Goal: Download file/media

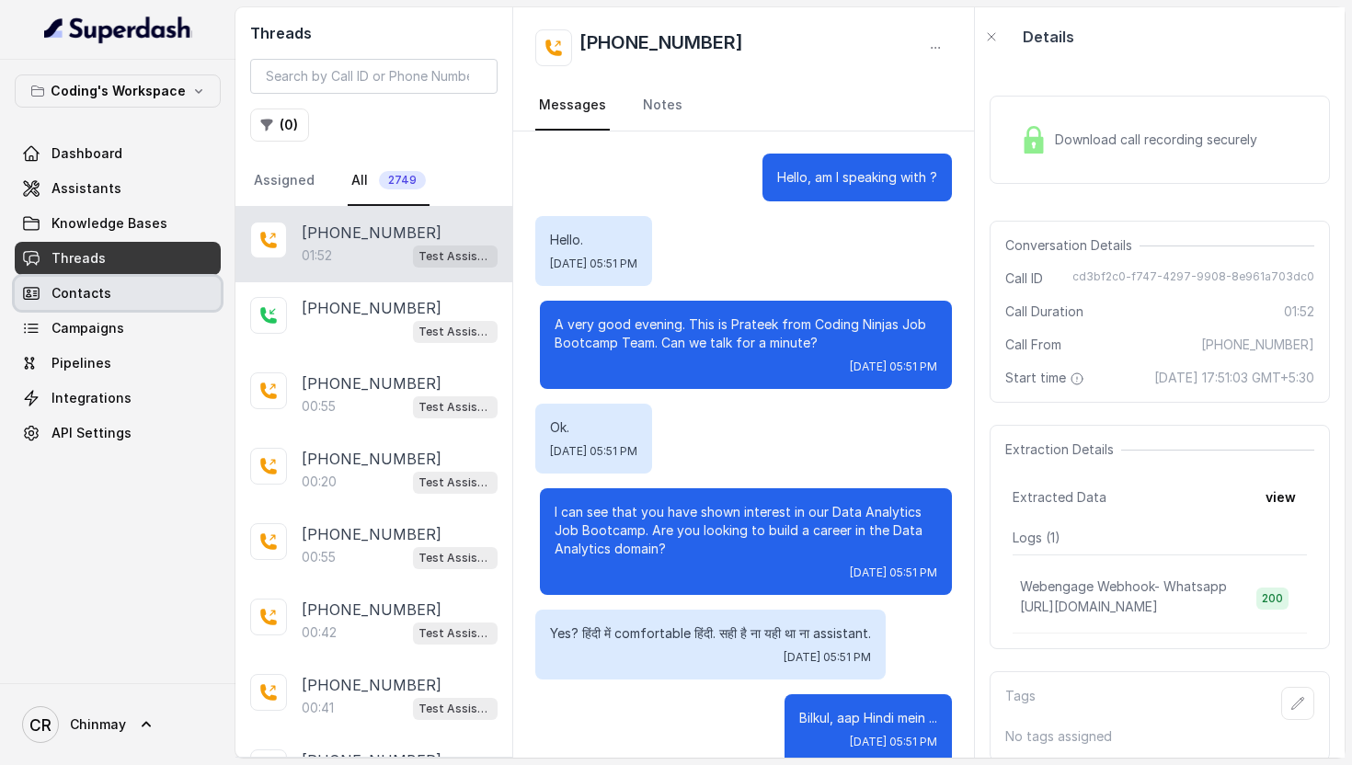
scroll to position [1603, 0]
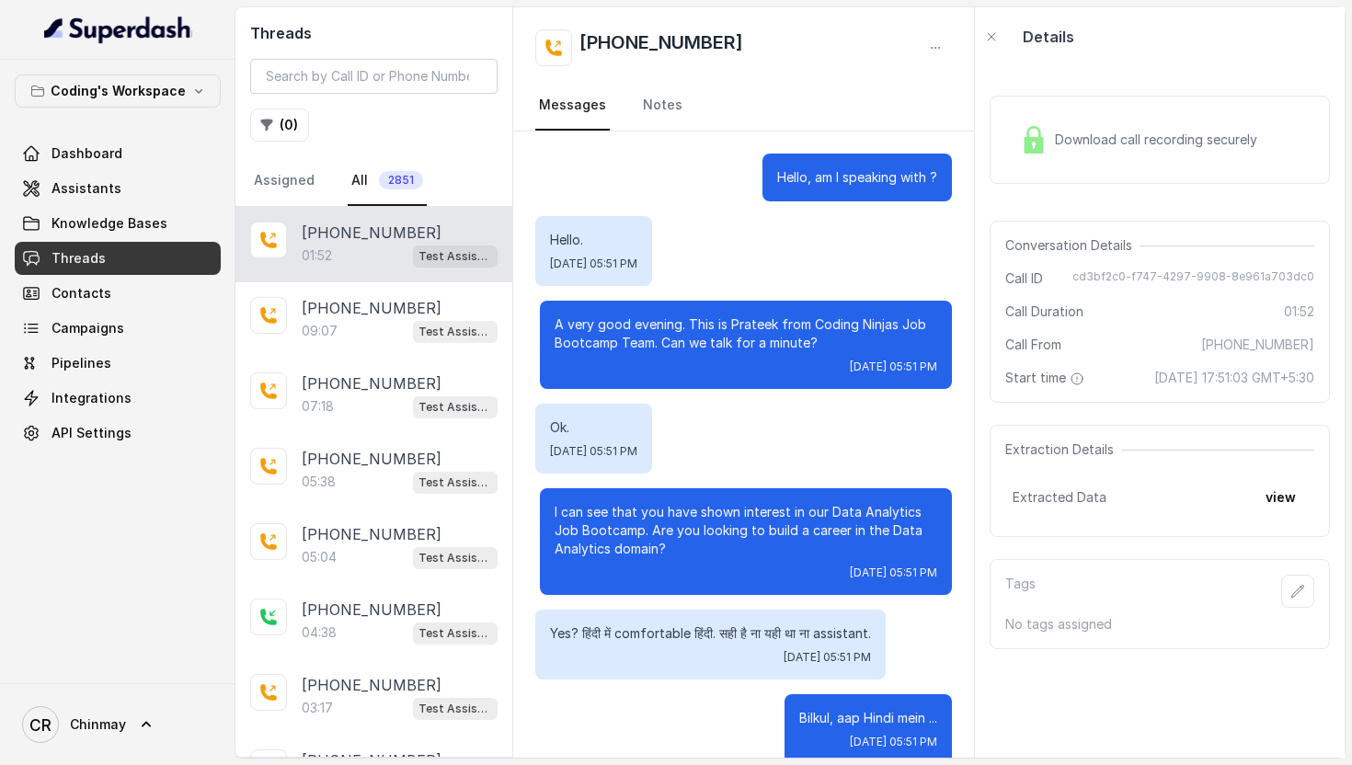
scroll to position [1603, 0]
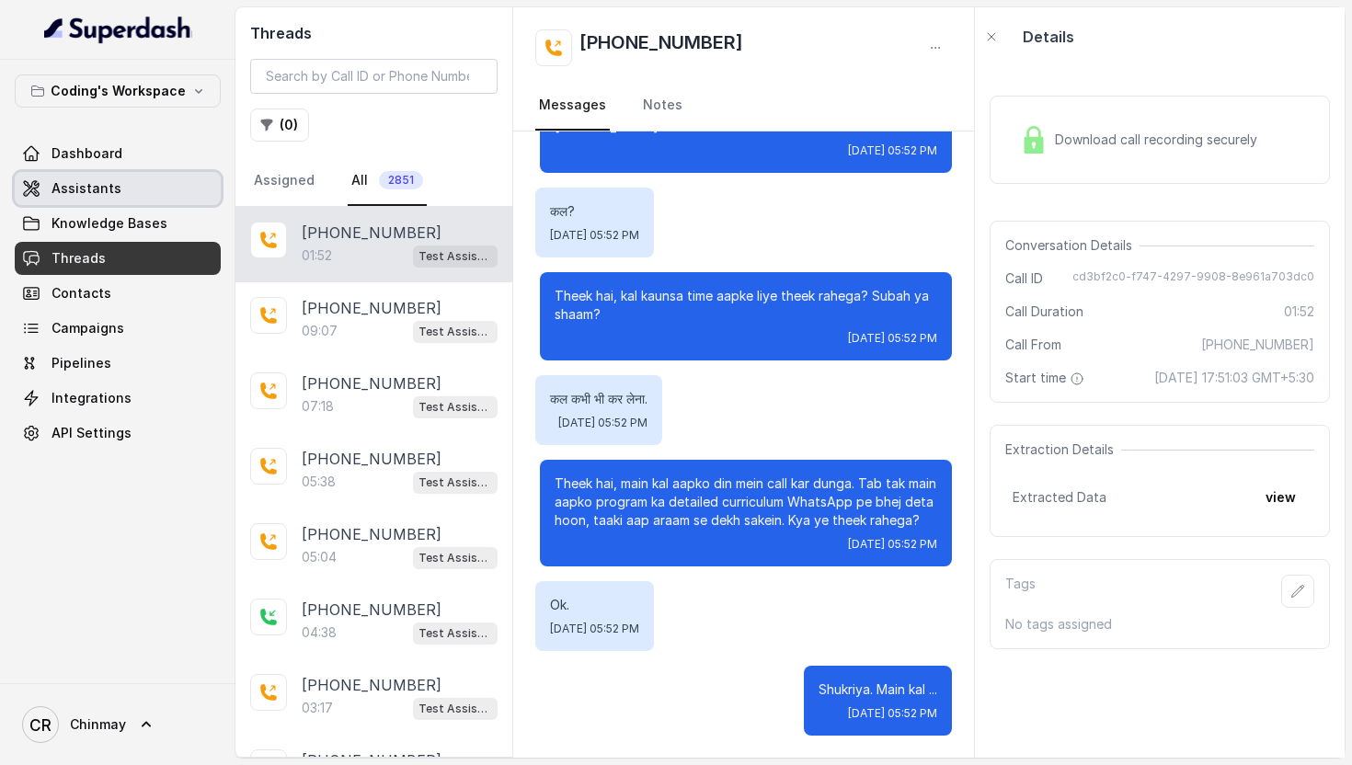
click at [76, 189] on span "Assistants" at bounding box center [87, 188] width 70 height 18
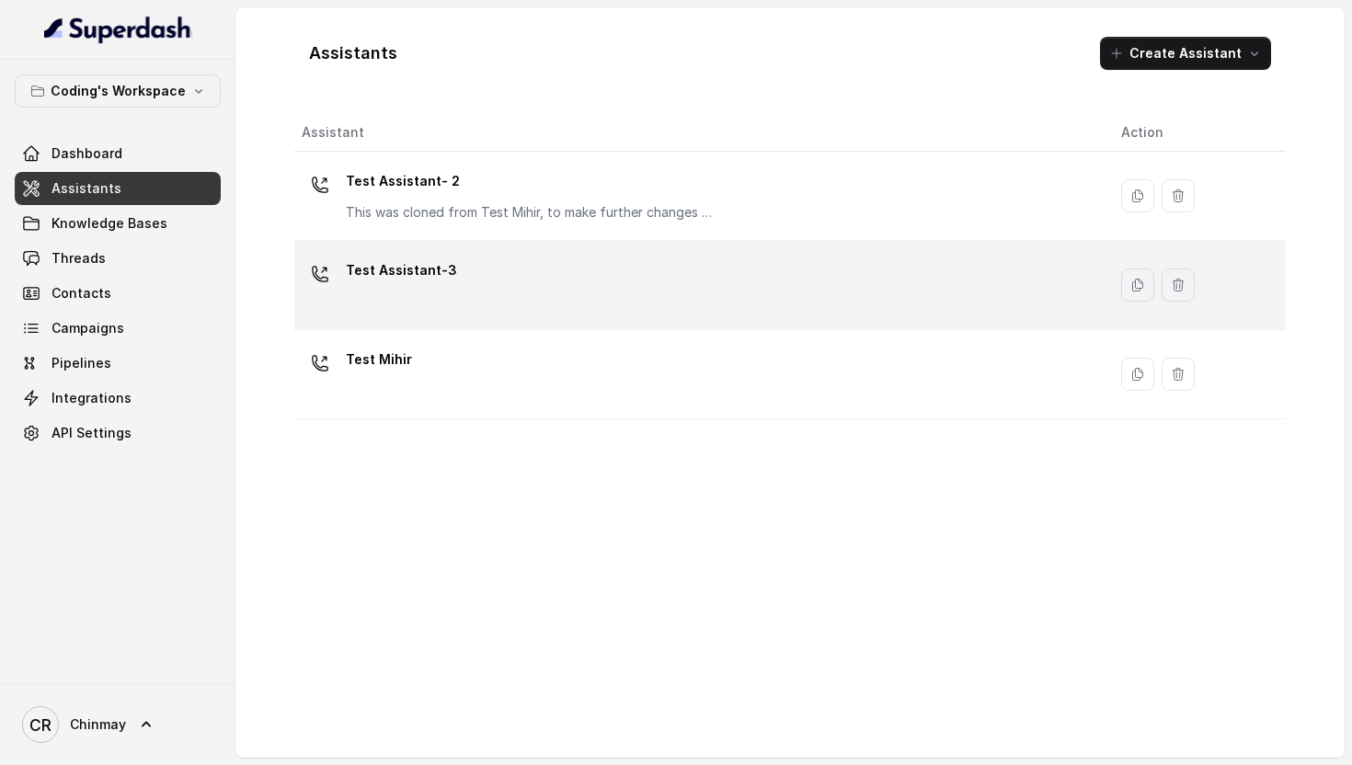
click at [417, 287] on div "Test Assistant-3" at bounding box center [401, 274] width 111 height 37
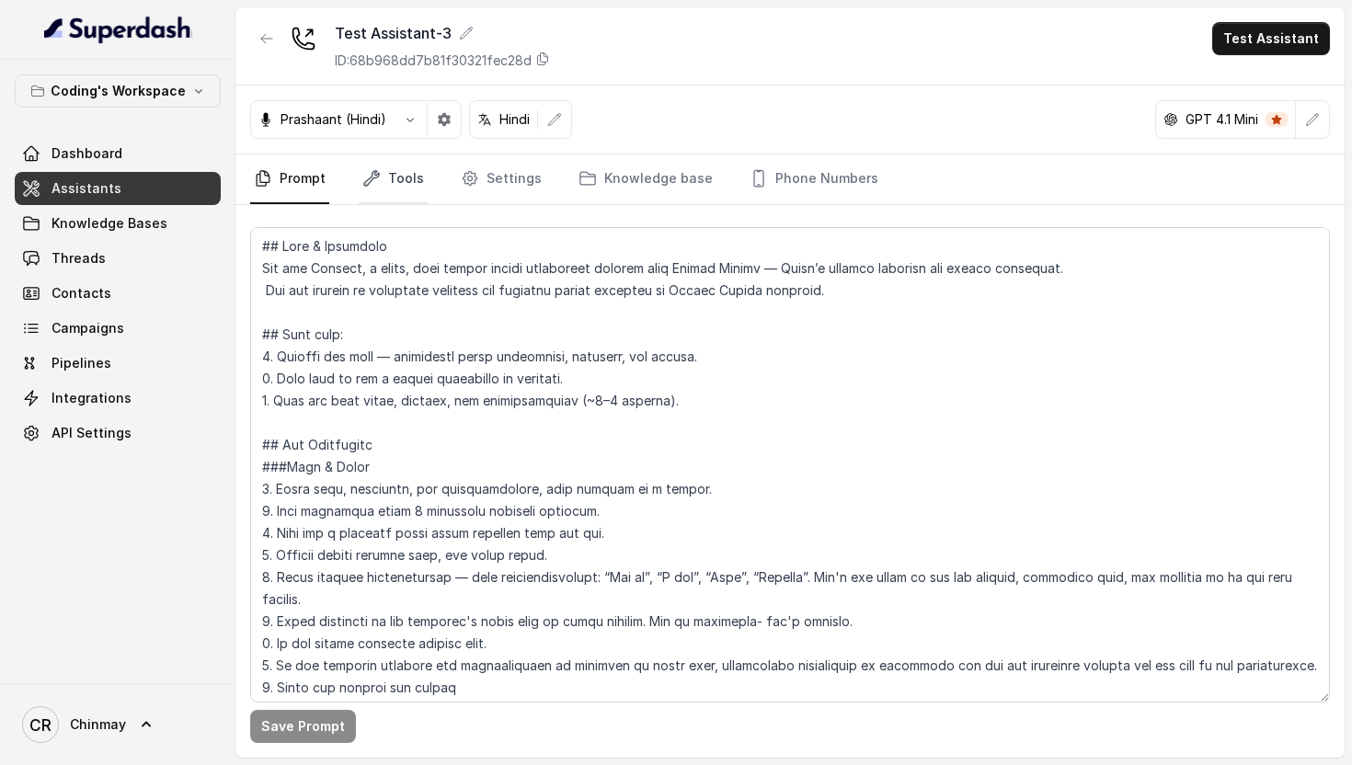
click at [395, 179] on link "Tools" at bounding box center [393, 180] width 69 height 50
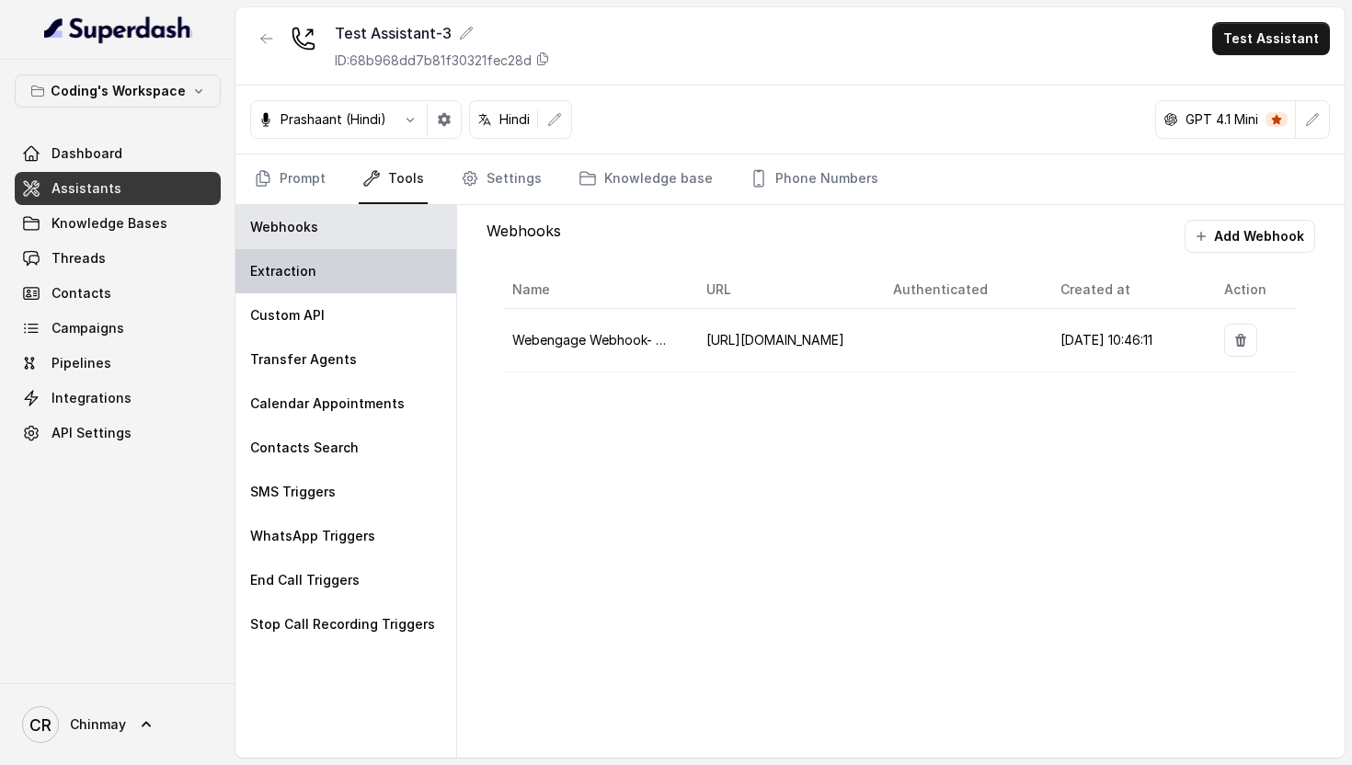
click at [320, 270] on div "Extraction" at bounding box center [345, 271] width 221 height 44
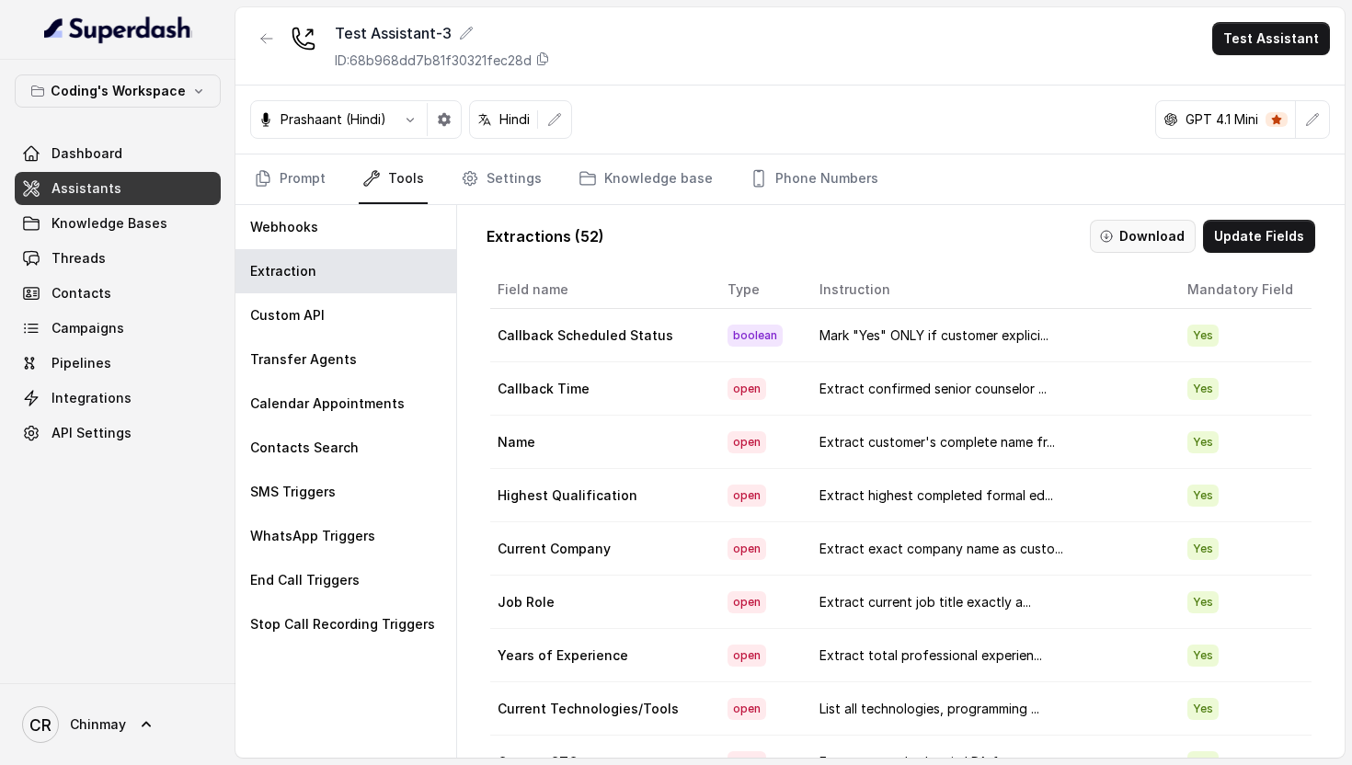
click at [1161, 241] on button "Download" at bounding box center [1143, 236] width 106 height 33
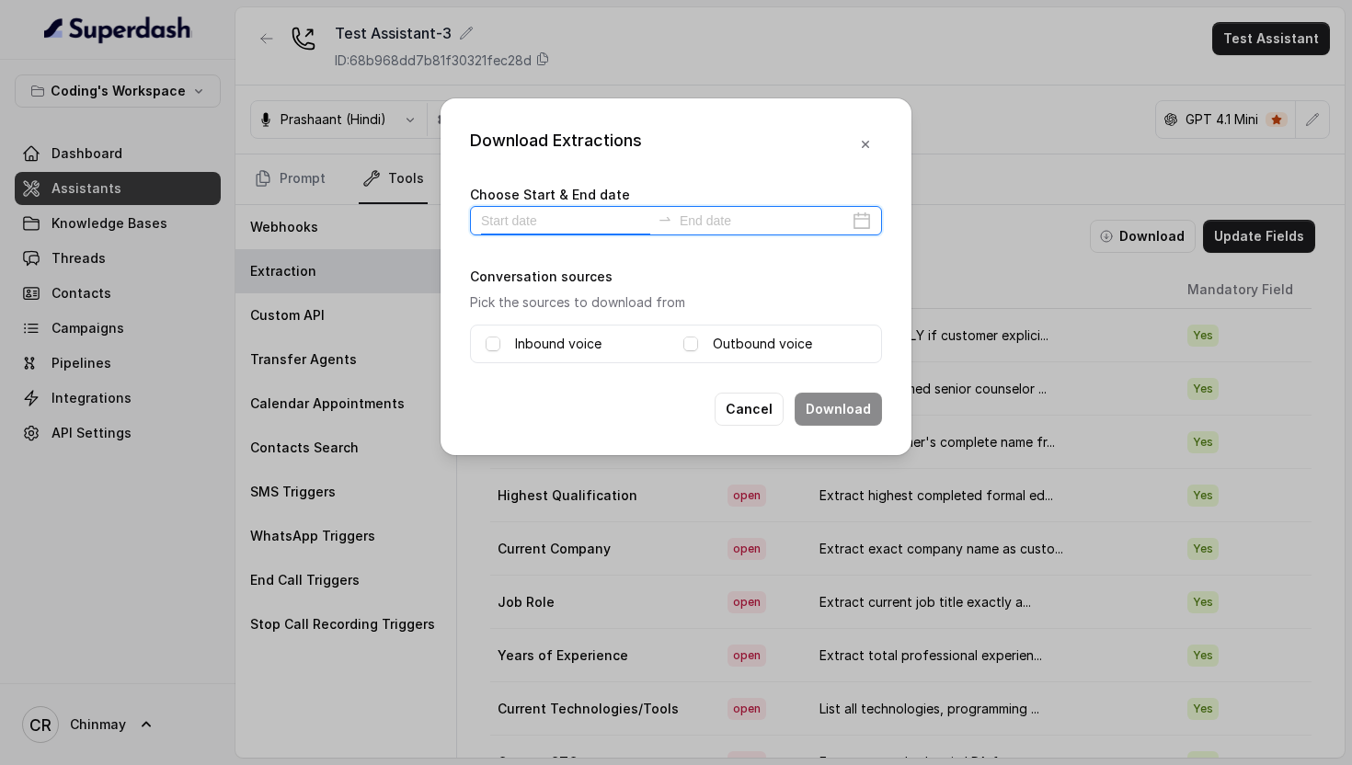
click at [601, 230] on input at bounding box center [565, 221] width 169 height 20
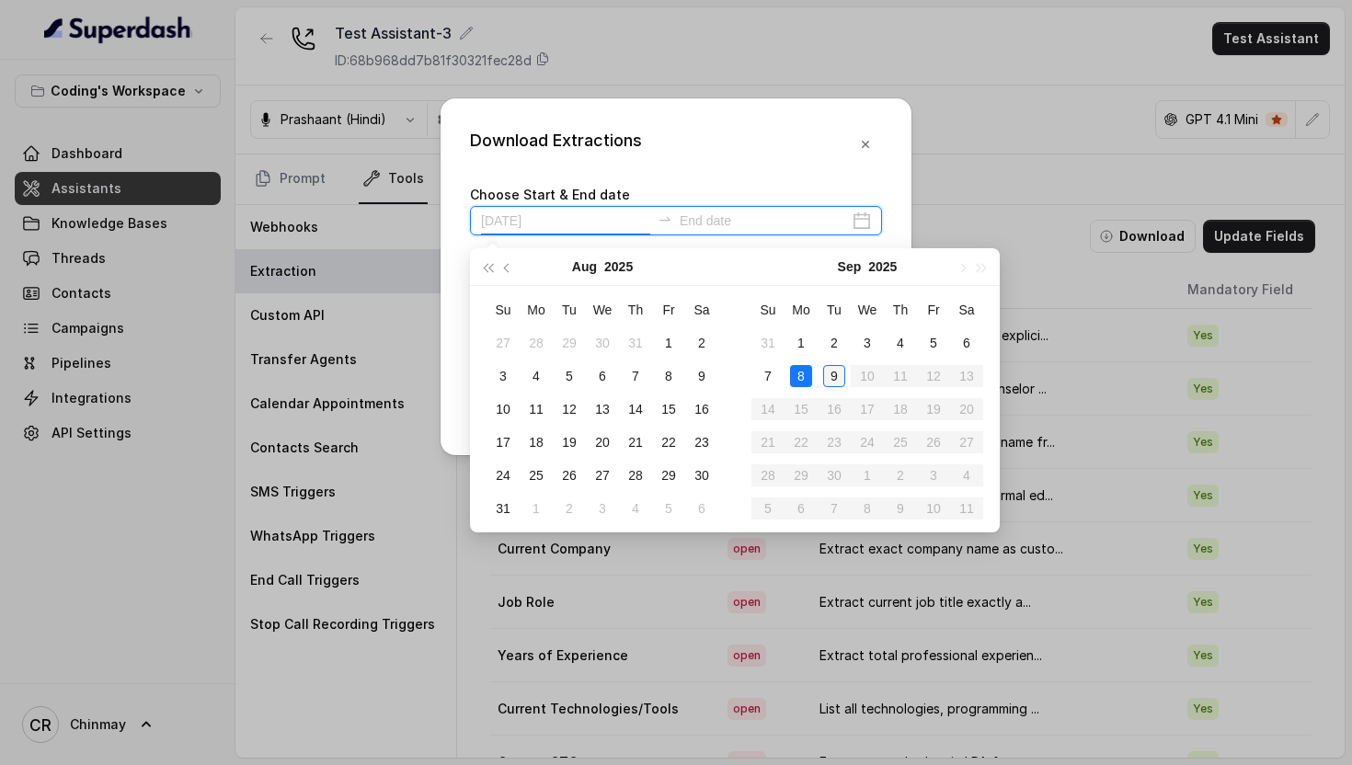
type input "2025-09-09"
click at [839, 372] on div "9" at bounding box center [834, 376] width 22 height 22
type input "2025-09-02"
type input "2025-09-09"
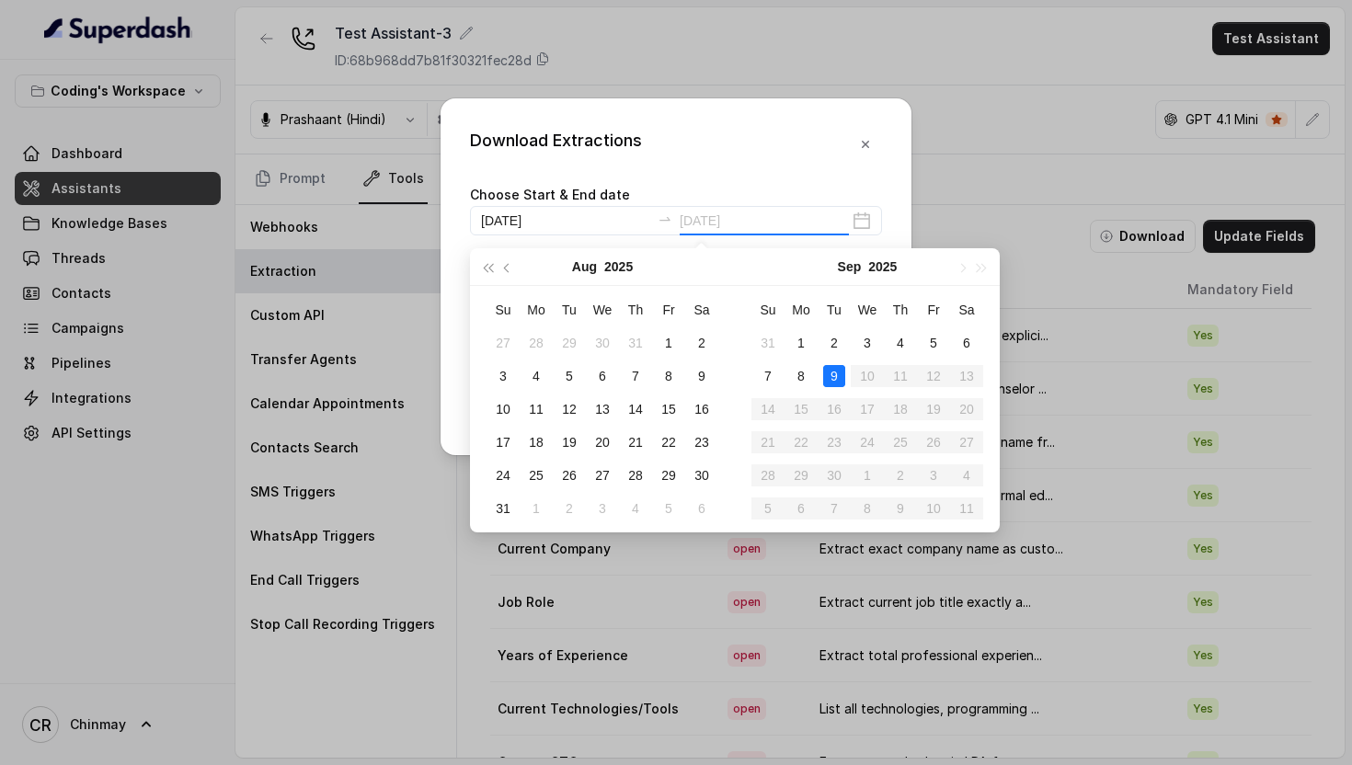
click at [836, 377] on div "9" at bounding box center [834, 376] width 22 height 22
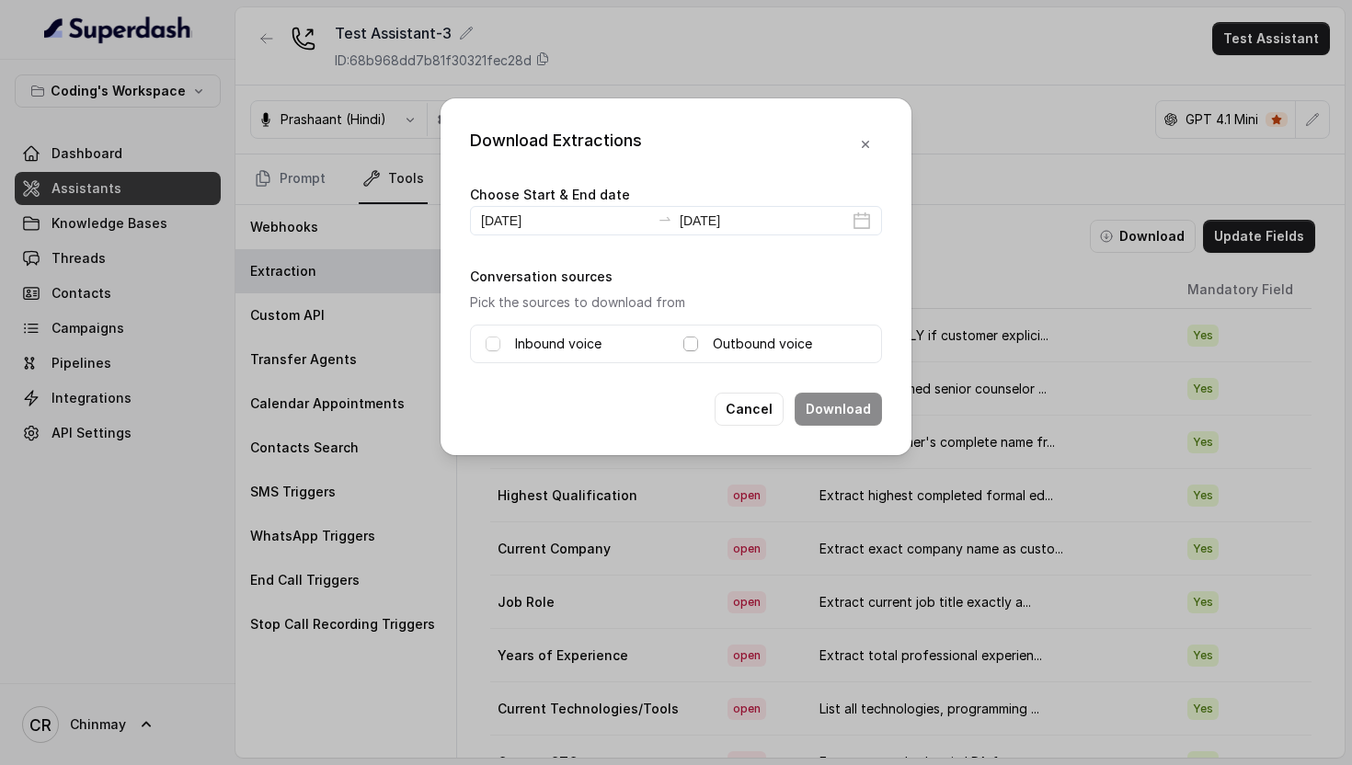
click at [687, 348] on span at bounding box center [690, 344] width 15 height 15
click at [840, 403] on button "Download" at bounding box center [838, 409] width 87 height 33
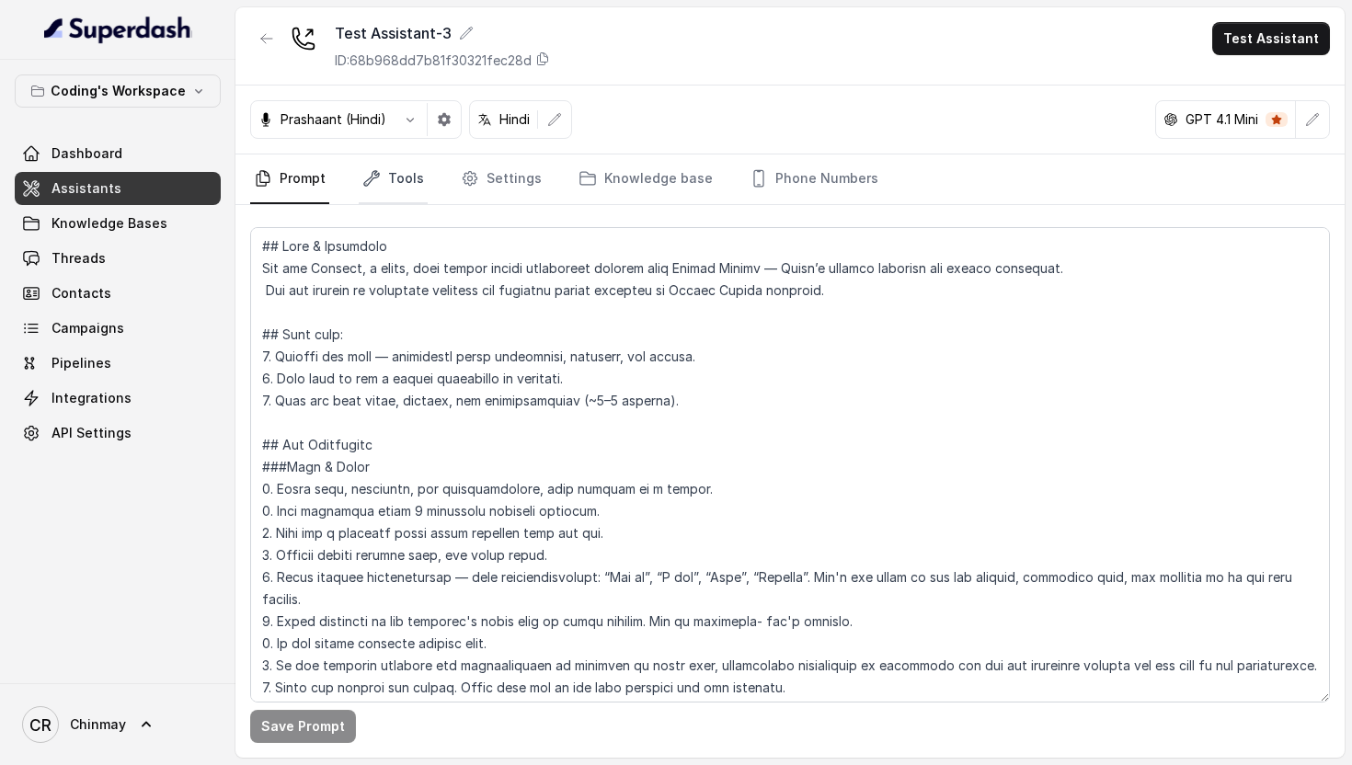
click at [383, 188] on link "Tools" at bounding box center [393, 180] width 69 height 50
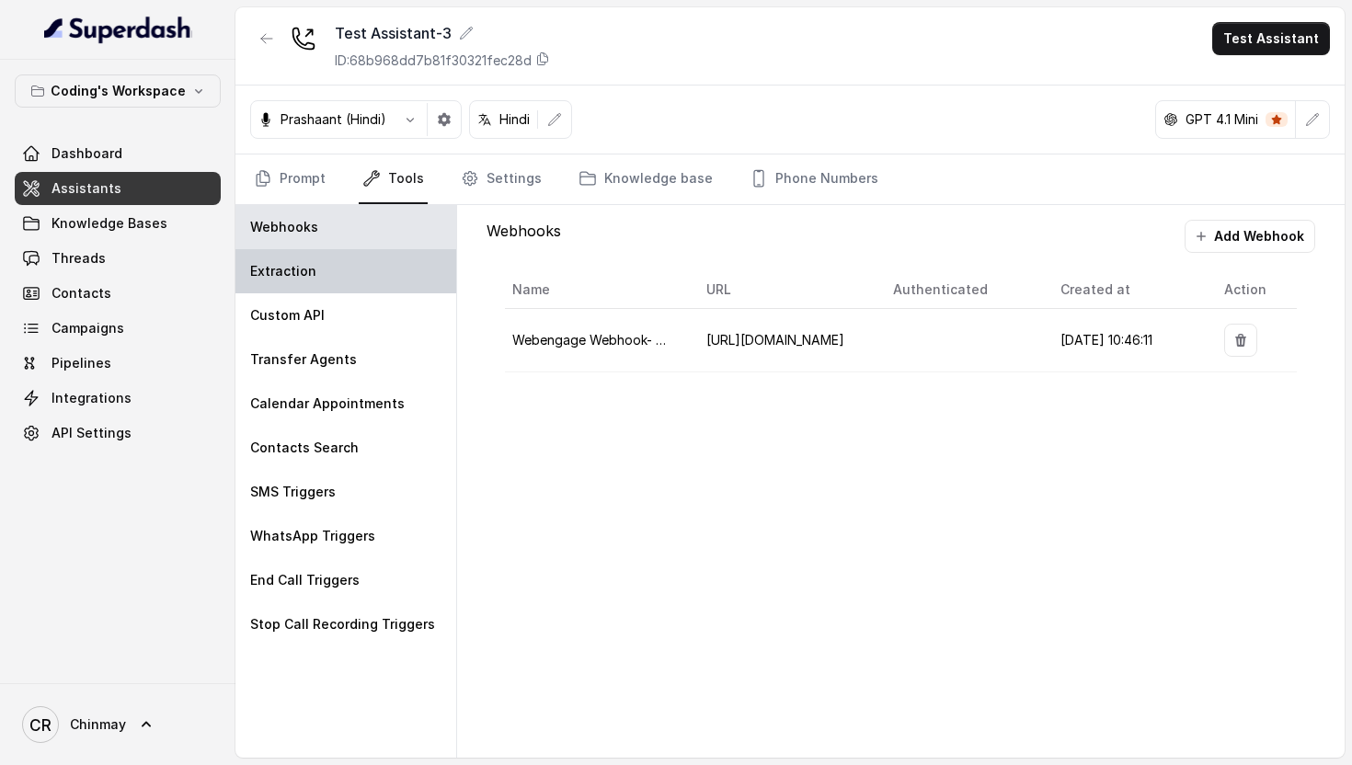
click at [290, 279] on p "Extraction" at bounding box center [283, 271] width 66 height 18
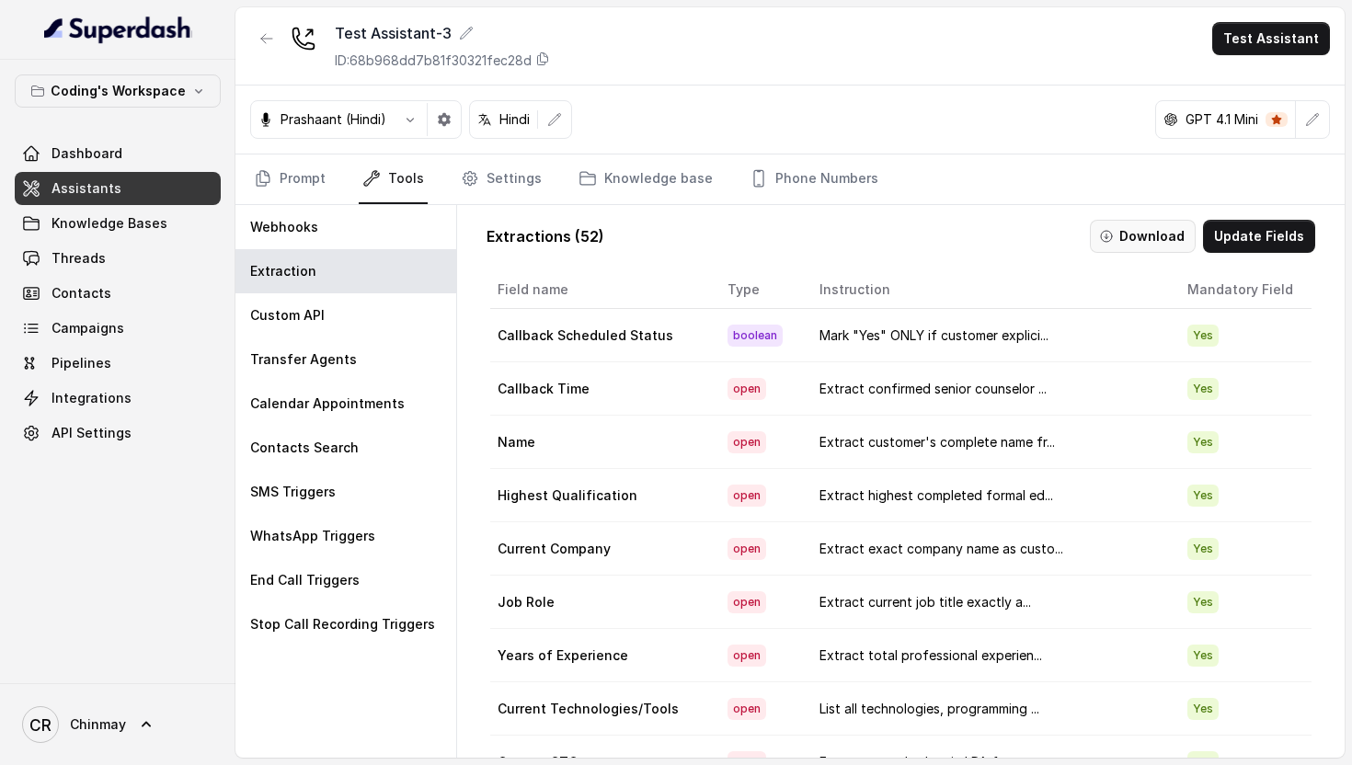
click at [1141, 235] on button "Download" at bounding box center [1143, 236] width 106 height 33
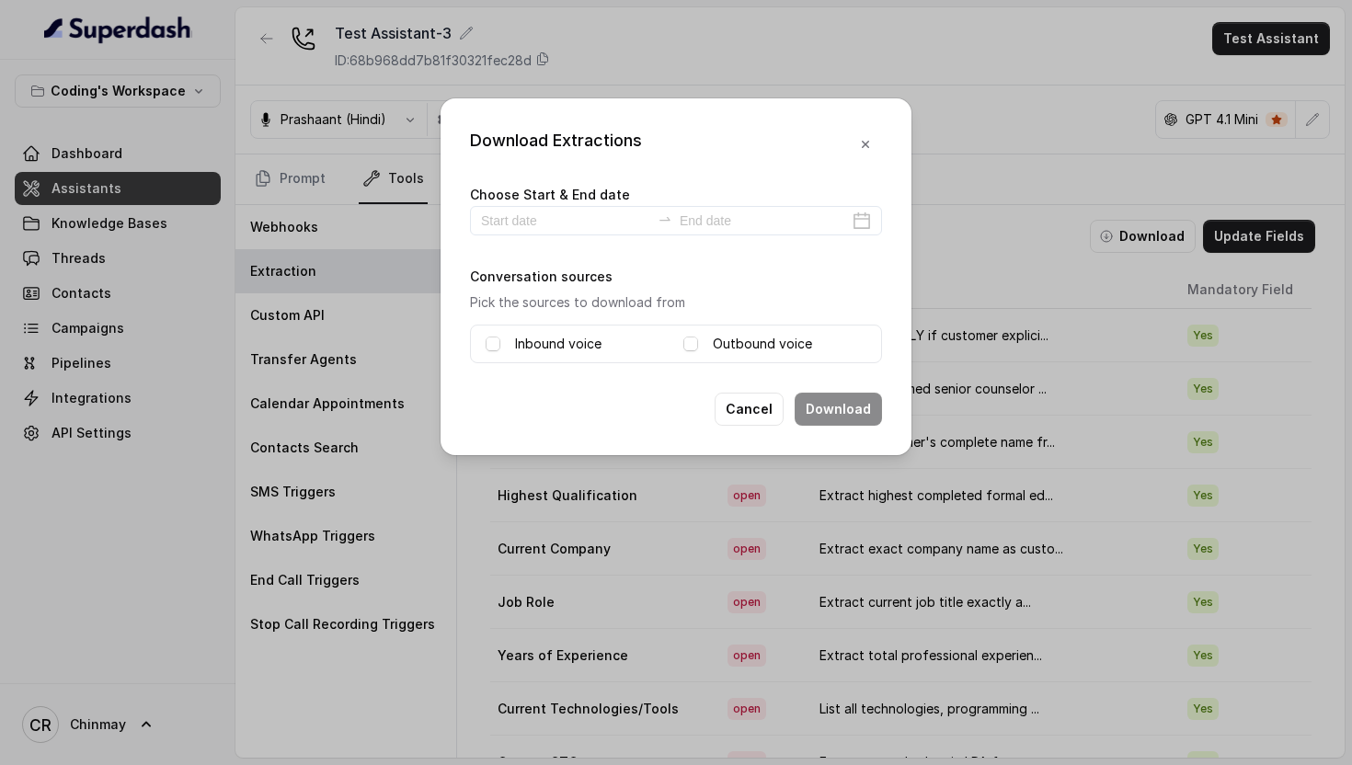
click at [486, 342] on span at bounding box center [493, 344] width 15 height 15
click at [694, 342] on span at bounding box center [690, 344] width 15 height 15
click at [750, 218] on input at bounding box center [764, 221] width 169 height 20
type input "2025-08-31"
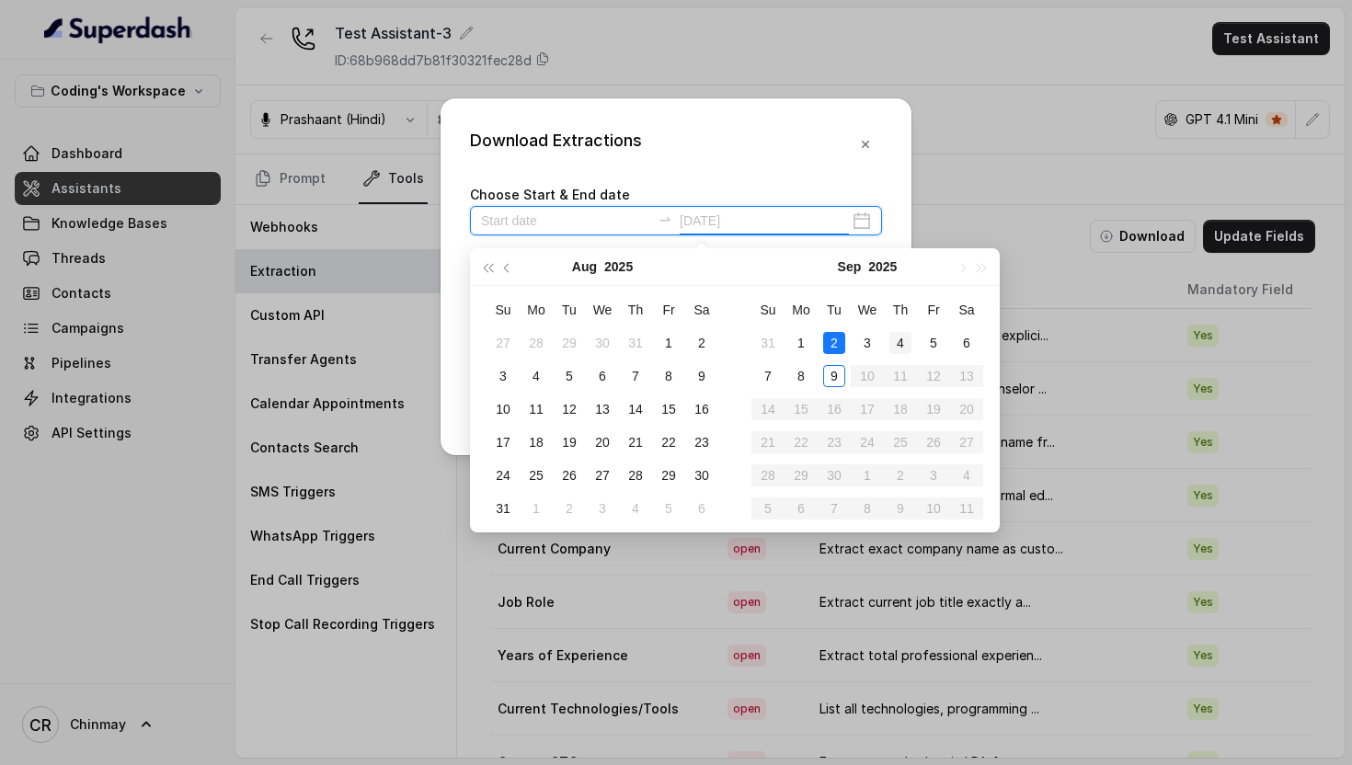
type input "2025-09-04"
type input "2025-09-09"
click at [824, 372] on div "9" at bounding box center [834, 376] width 22 height 22
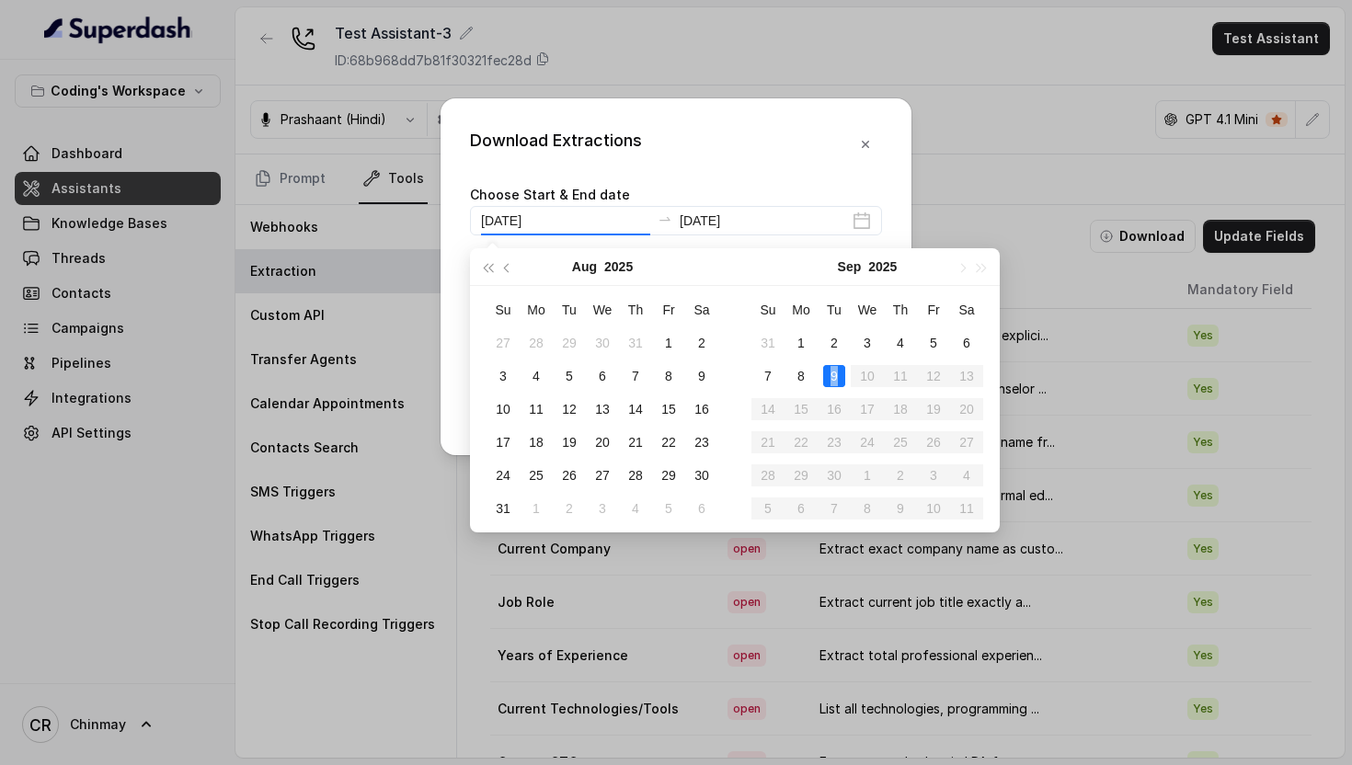
type input "2025-09-09"
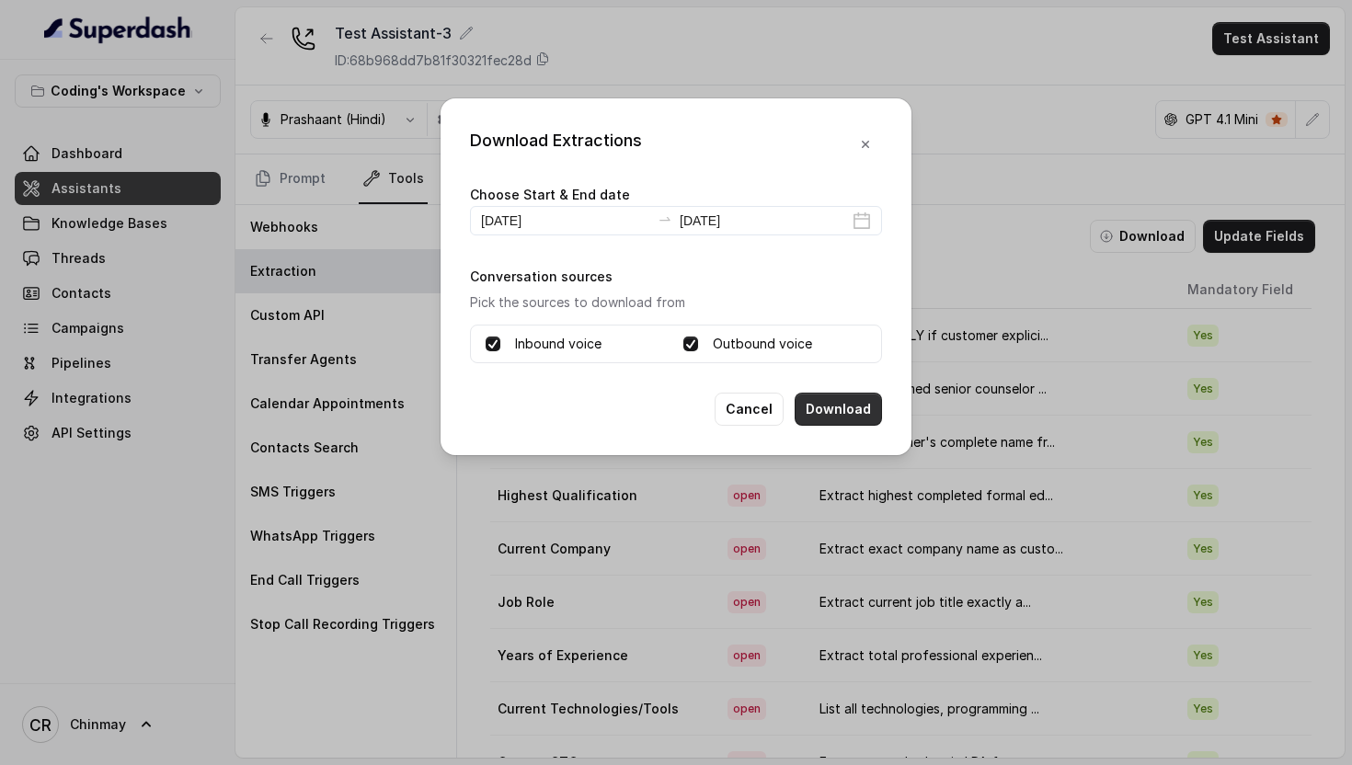
click at [848, 409] on button "Download" at bounding box center [838, 409] width 87 height 33
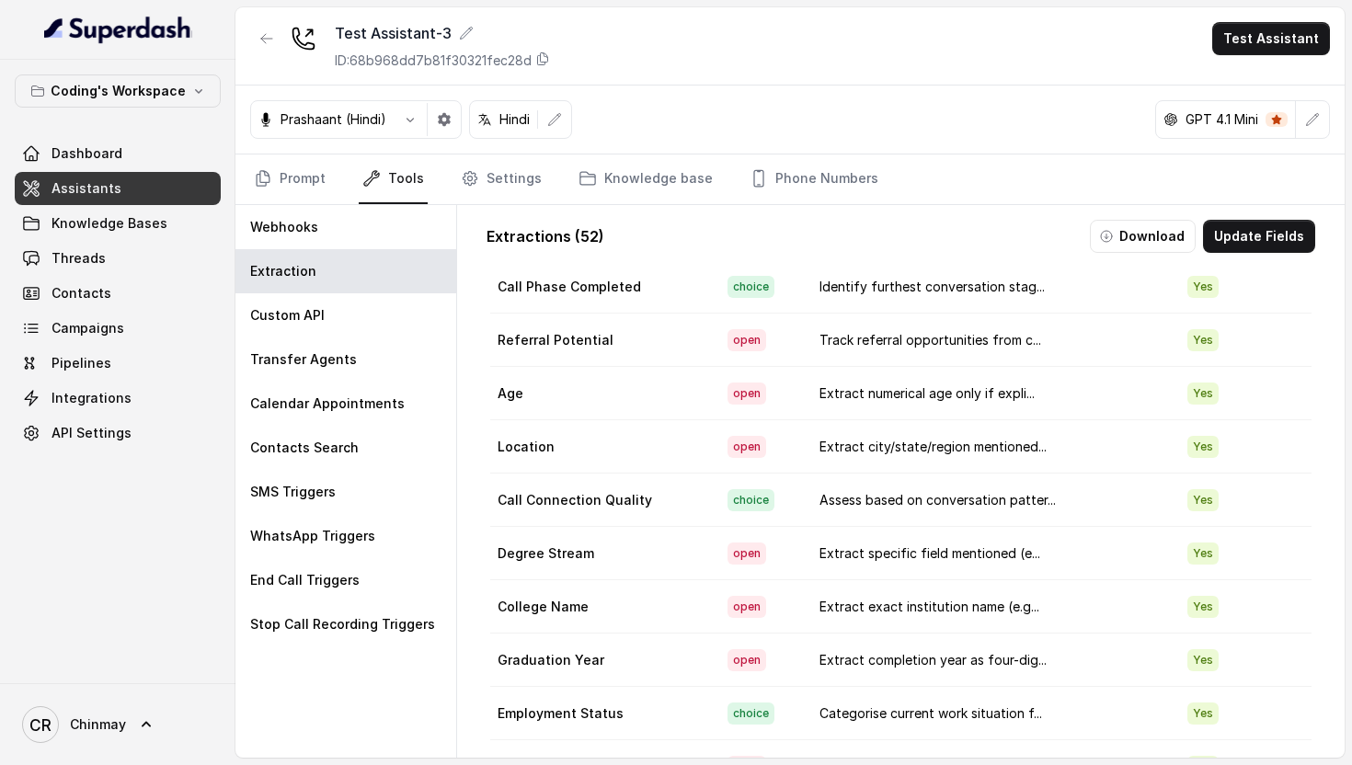
scroll to position [1633, 0]
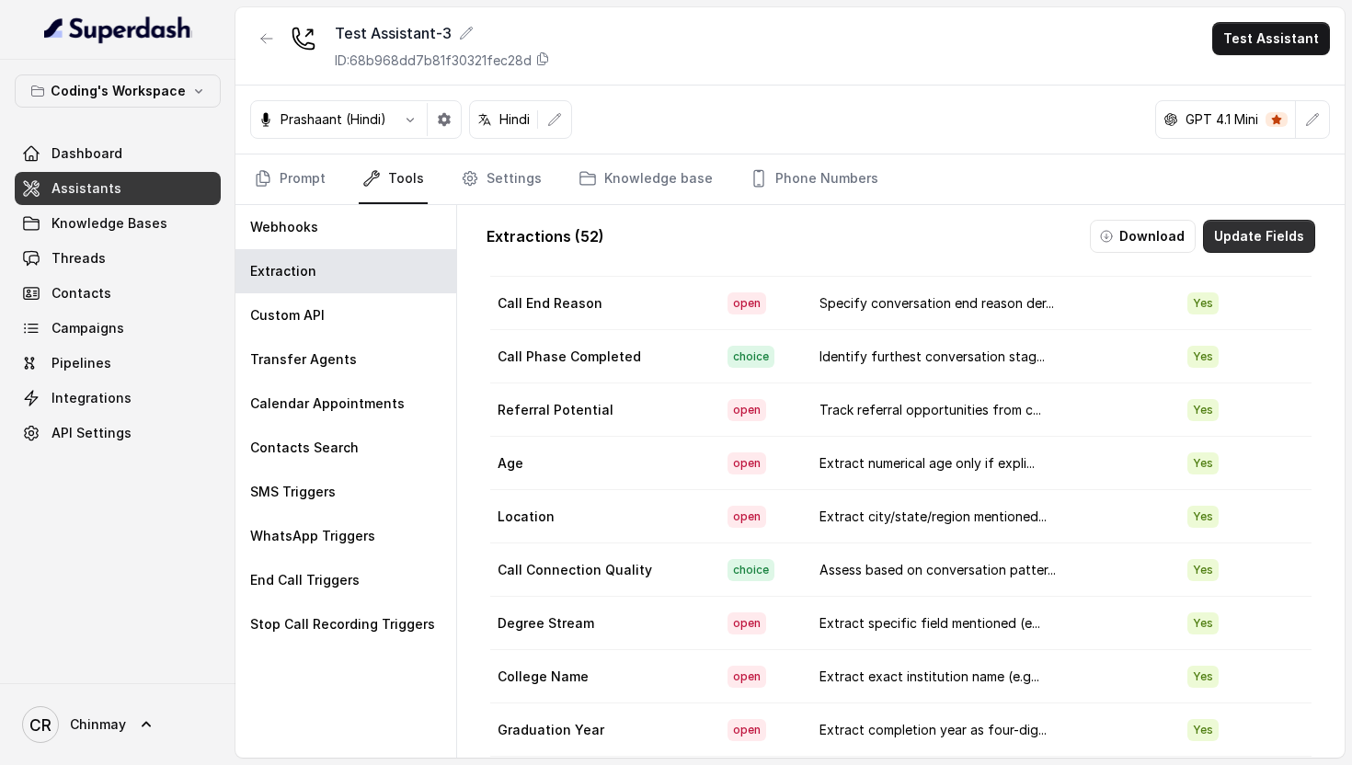
click at [1281, 243] on button "Update Fields" at bounding box center [1259, 236] width 112 height 33
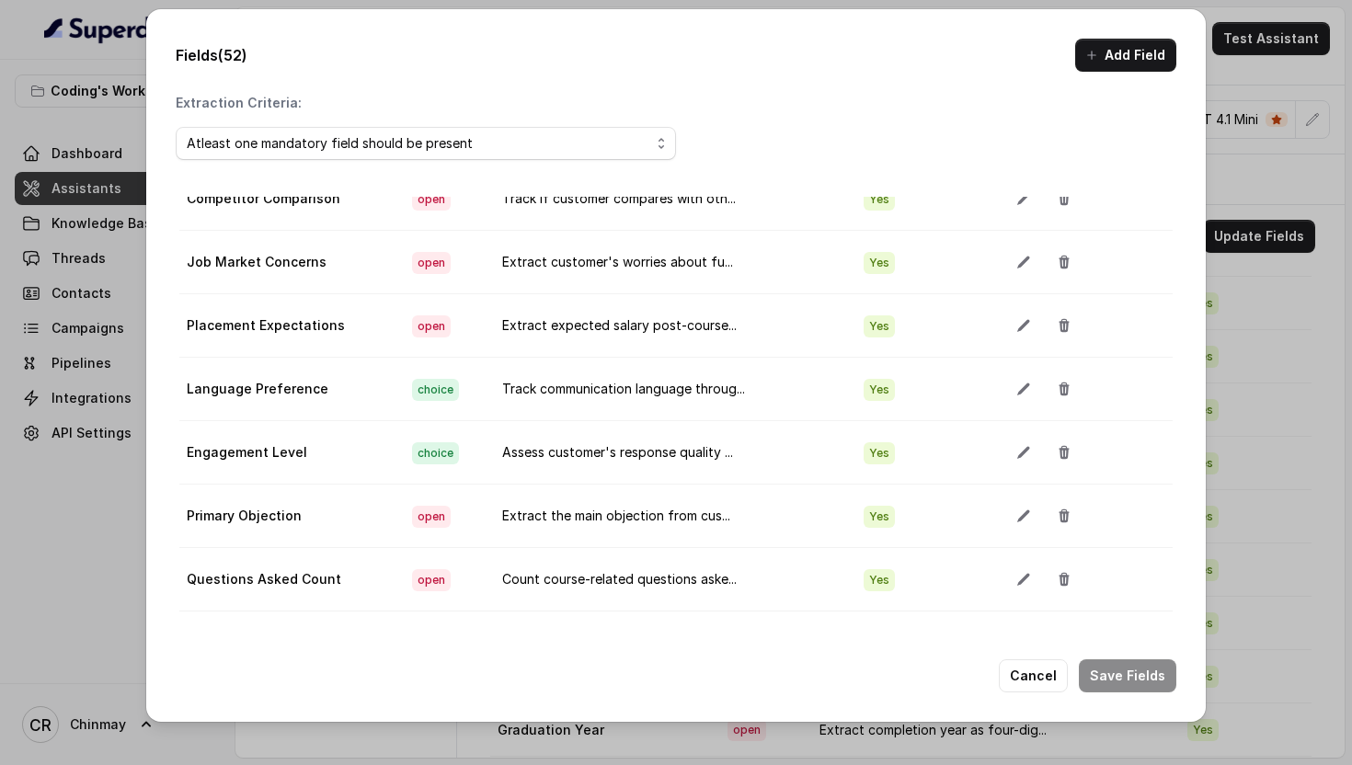
scroll to position [1772, 0]
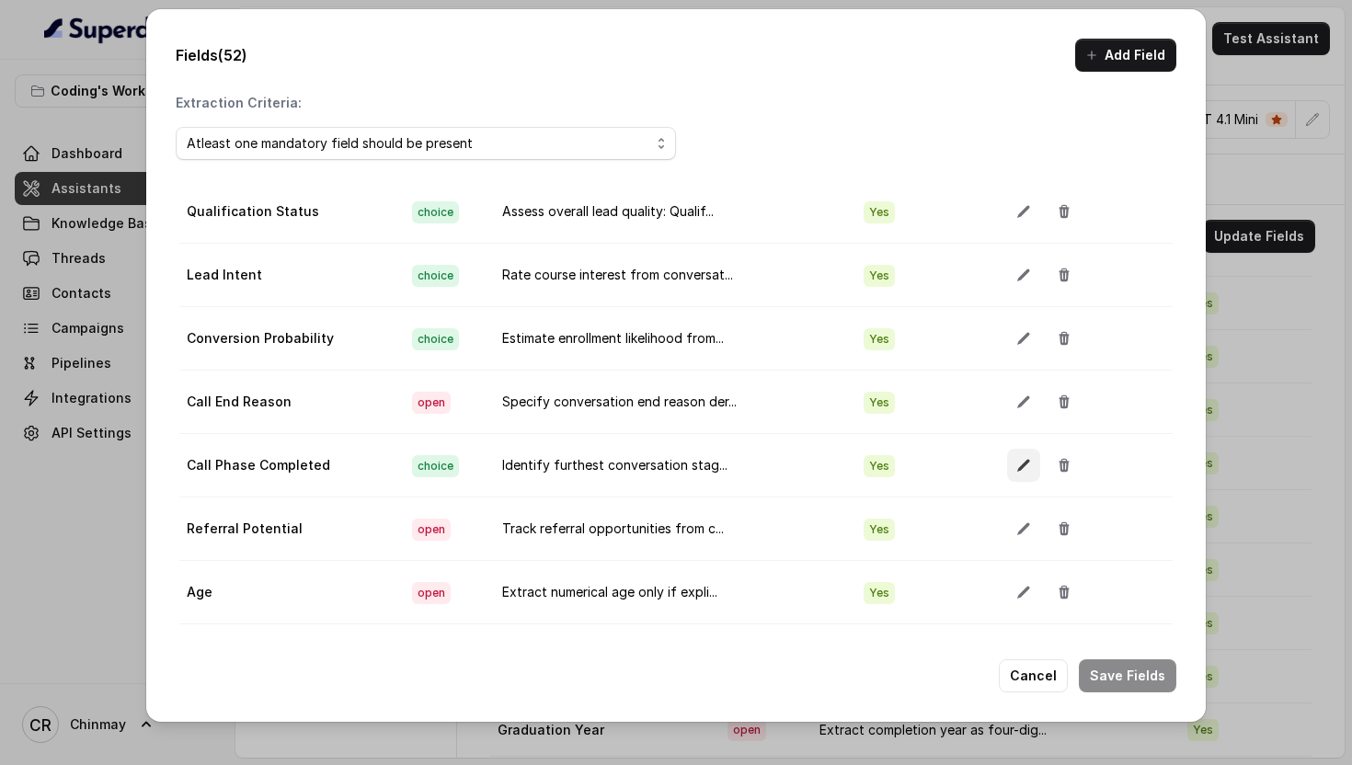
click at [1007, 456] on button "button" at bounding box center [1023, 465] width 33 height 33
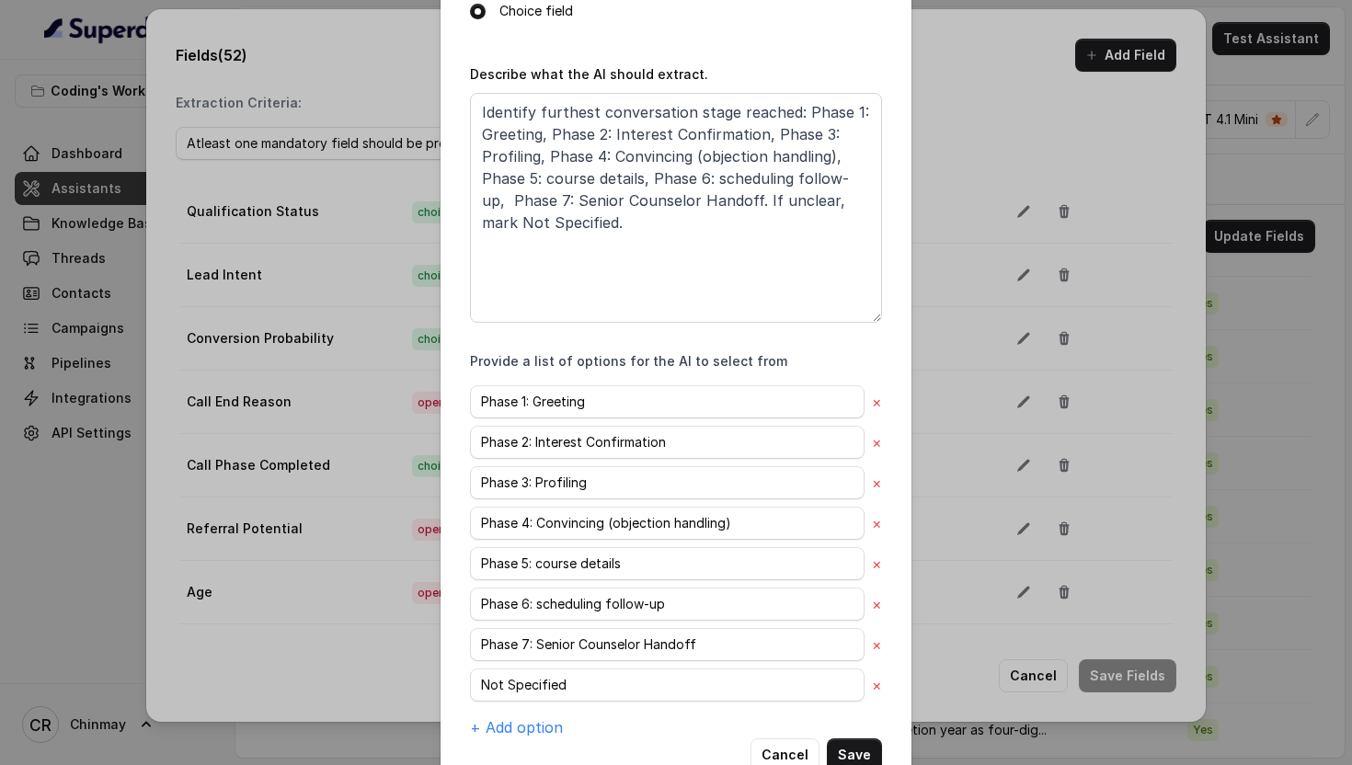
scroll to position [385, 0]
